Goal: Find specific page/section: Find specific page/section

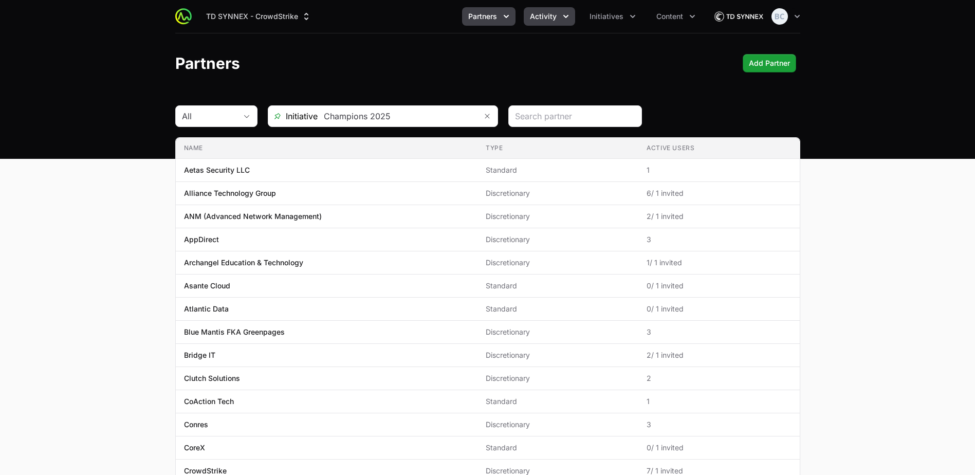
click at [525, 18] on button "Activity" at bounding box center [548, 16] width 51 height 18
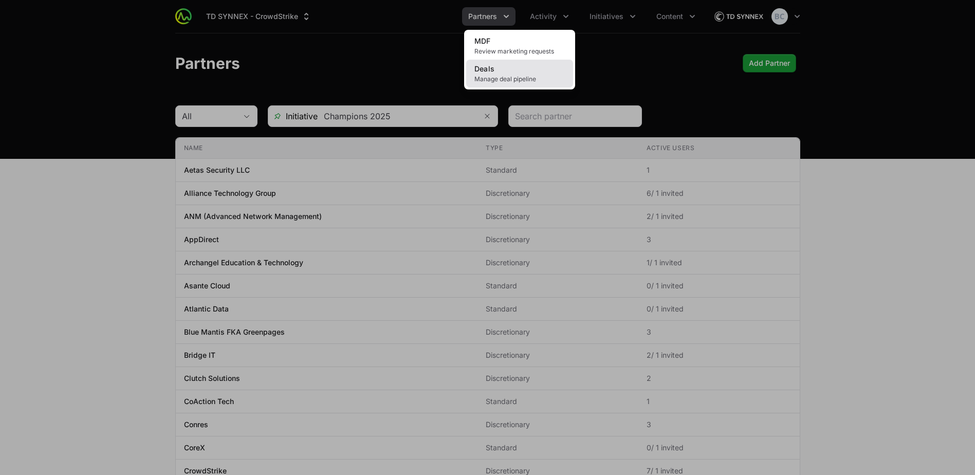
click at [514, 79] on span "Manage deal pipeline" at bounding box center [519, 79] width 90 height 8
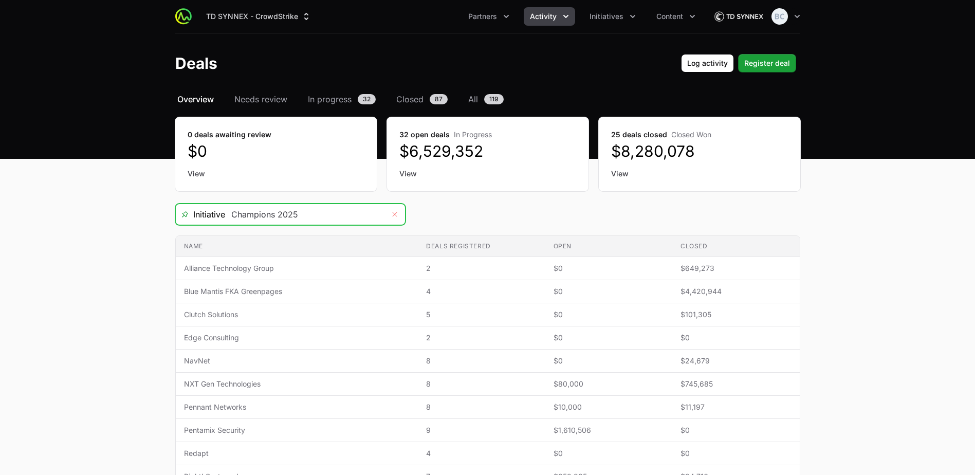
click at [392, 218] on button "Remove" at bounding box center [394, 214] width 21 height 21
click at [392, 215] on icon "Open" at bounding box center [394, 215] width 8 height 4
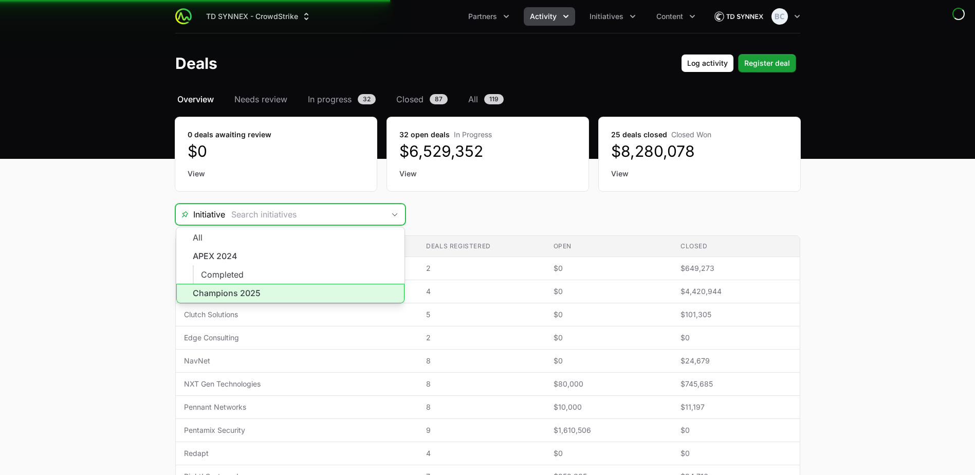
click at [339, 291] on li "Champions 2025" at bounding box center [290, 294] width 228 height 20
type input "Champions 2025"
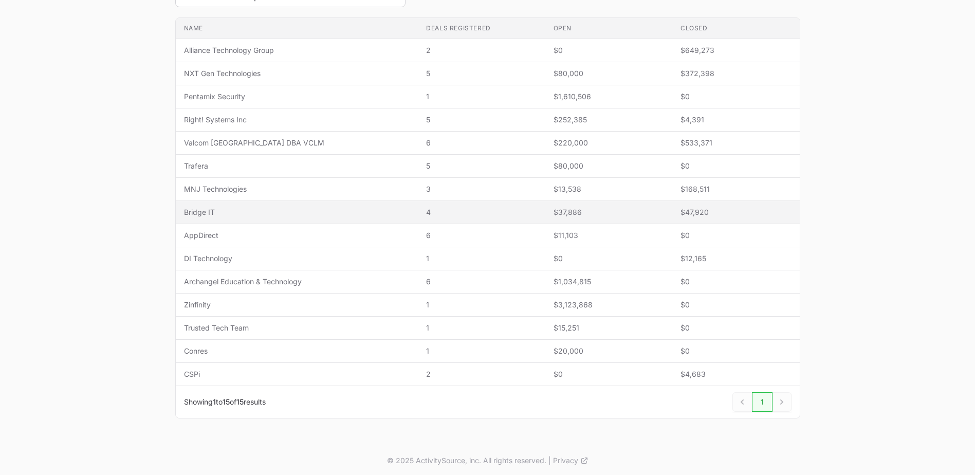
scroll to position [221, 0]
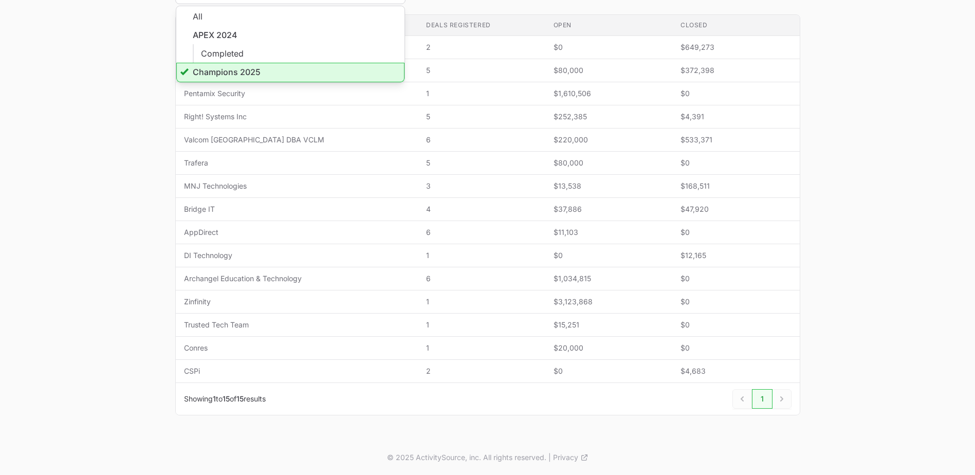
type input "Champions 2025"
click at [147, 189] on main "Select a tab Overview Needs review In progress Closed All Overview Needs review…" at bounding box center [487, 156] width 975 height 568
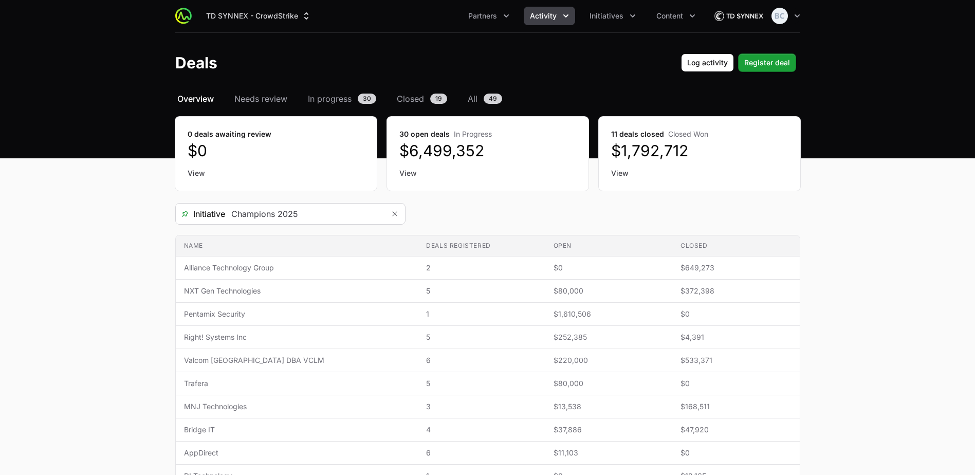
scroll to position [0, 0]
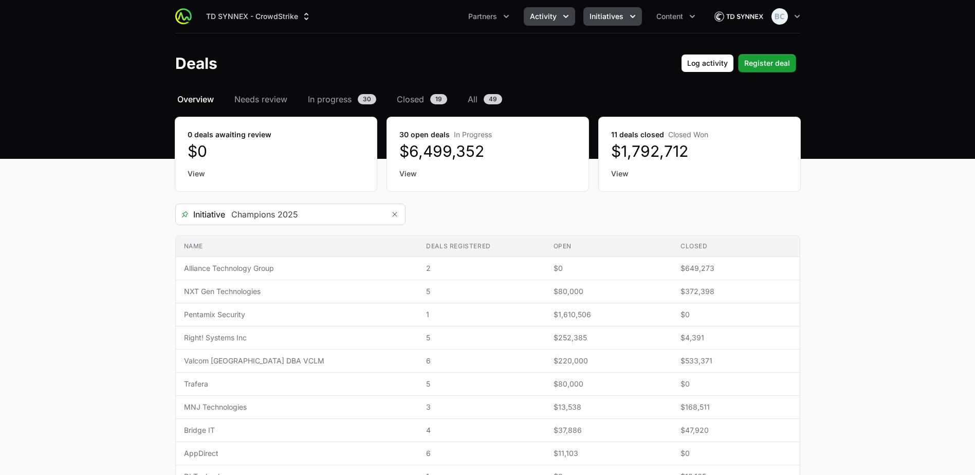
click at [609, 21] on span "Initiatives" at bounding box center [606, 16] width 34 height 10
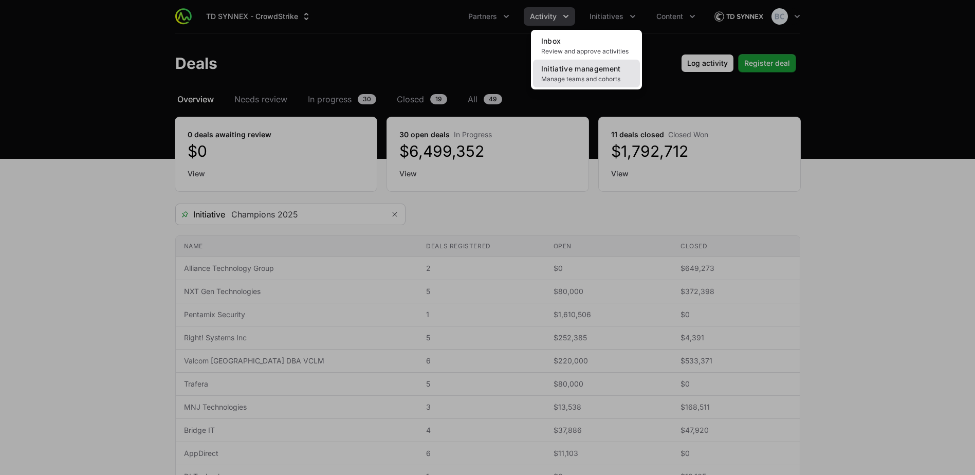
click at [578, 75] on span "Manage teams and cohorts" at bounding box center [586, 79] width 90 height 8
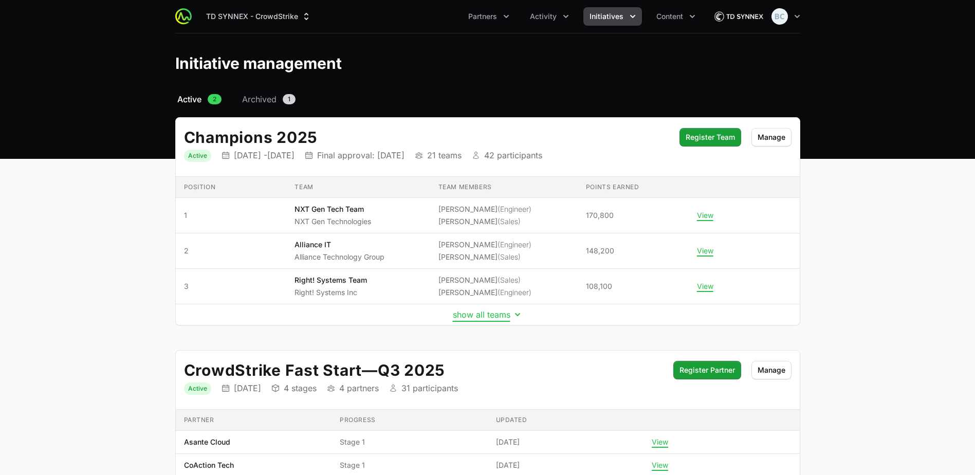
click at [492, 315] on button "show all teams" at bounding box center [488, 314] width 70 height 10
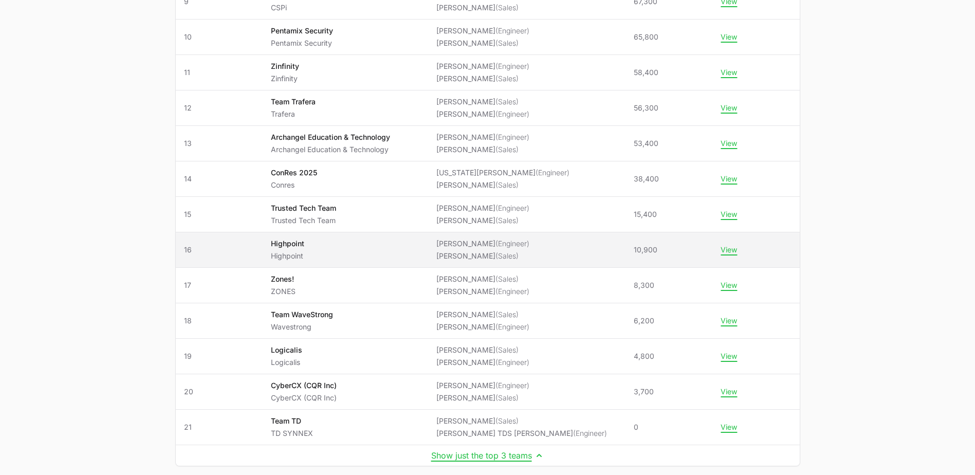
scroll to position [514, 0]
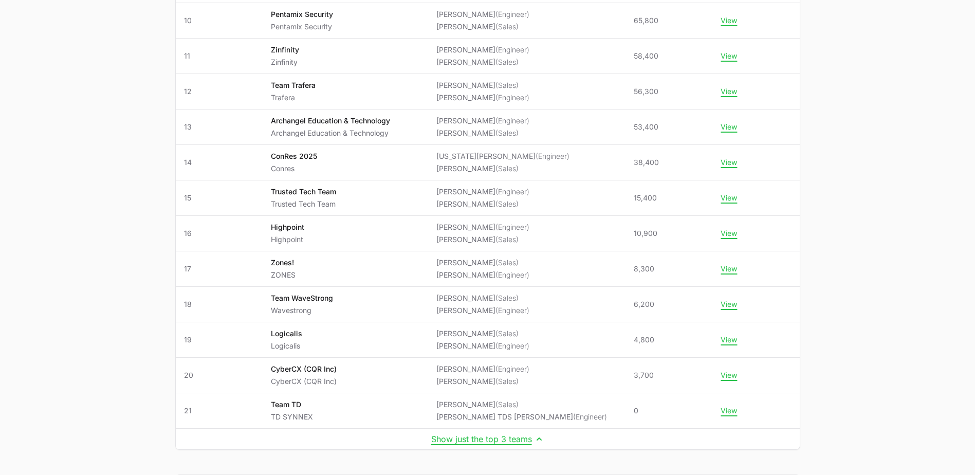
click at [128, 369] on main "Select a tab Active Archived Active 2 Archived 1 Champions 2025 Status Active I…" at bounding box center [487, 124] width 975 height 1091
